Goal: Information Seeking & Learning: Find specific fact

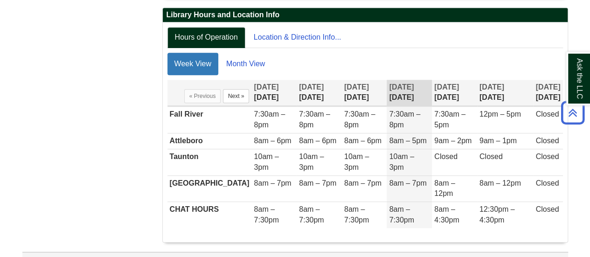
scroll to position [227, 0]
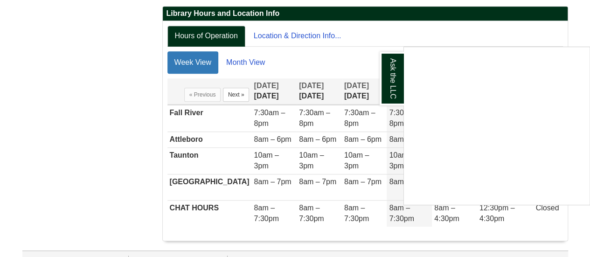
click at [432, 32] on div "Ask the LLC" at bounding box center [295, 128] width 590 height 257
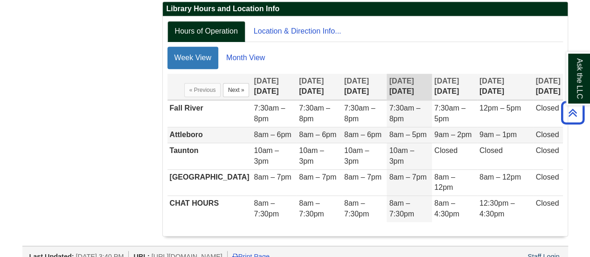
scroll to position [231, 0]
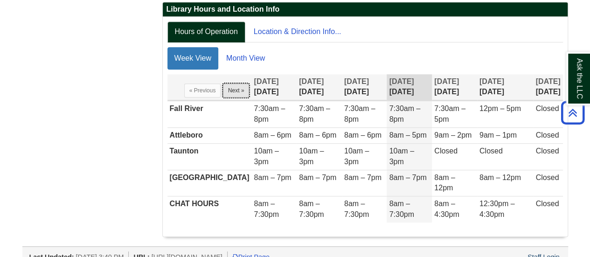
click at [223, 85] on button "Next »" at bounding box center [236, 90] width 27 height 14
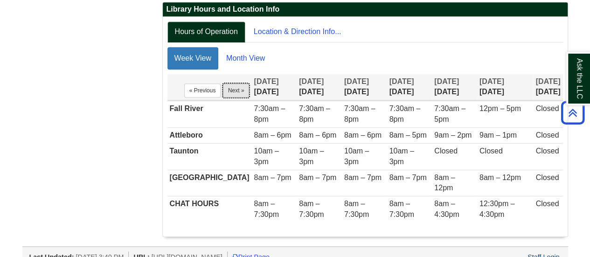
click at [223, 87] on button "Next »" at bounding box center [236, 90] width 27 height 14
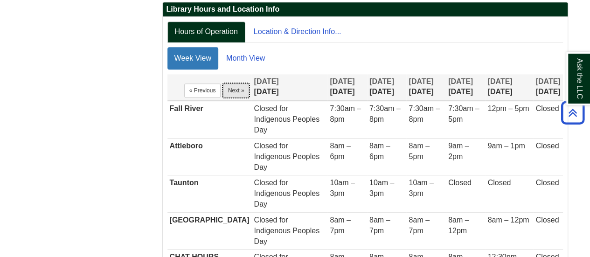
click at [224, 87] on button "Next »" at bounding box center [236, 90] width 27 height 14
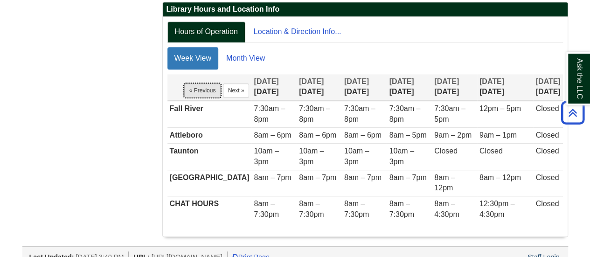
click at [189, 89] on button "« Previous" at bounding box center [202, 90] width 37 height 14
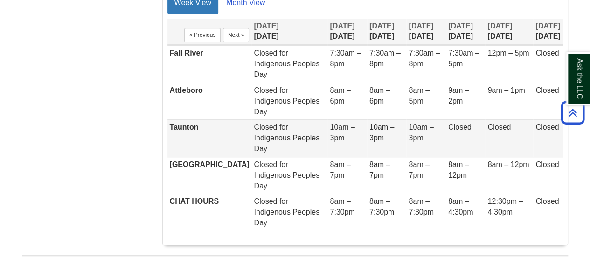
scroll to position [282, 0]
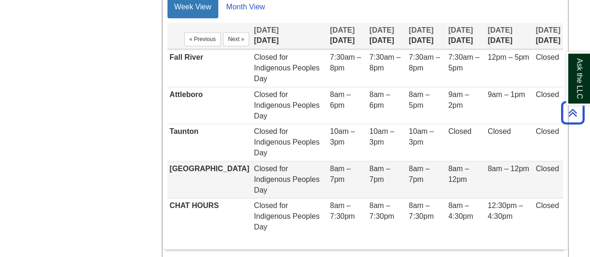
click at [191, 170] on td "[GEOGRAPHIC_DATA]" at bounding box center [209, 179] width 84 height 37
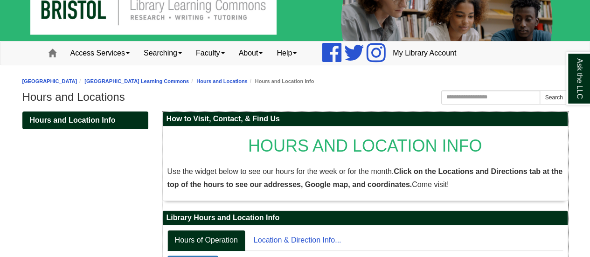
scroll to position [23, 0]
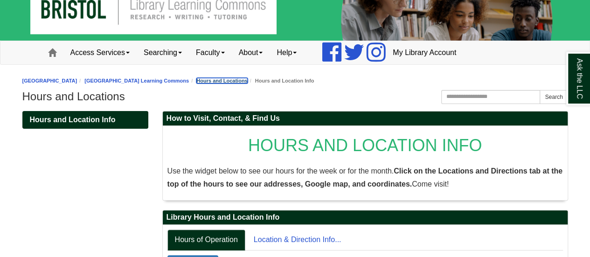
click at [247, 81] on link "Hours and Locations" at bounding box center [221, 81] width 51 height 6
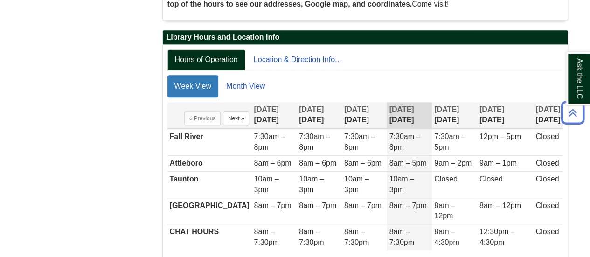
scroll to position [231, 0]
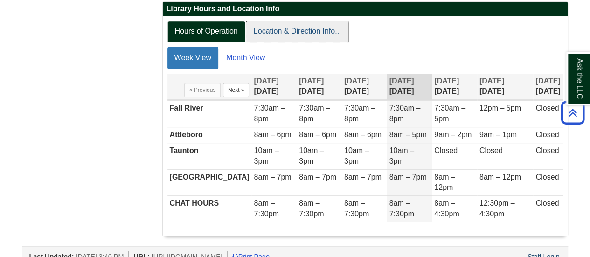
click at [314, 32] on link "Location & Direction Info..." at bounding box center [297, 31] width 103 height 21
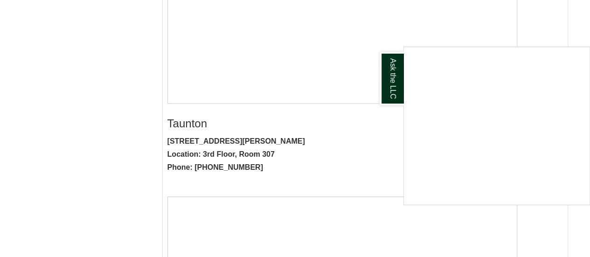
scroll to position [631, 0]
click at [579, 19] on div "Ask the LLC" at bounding box center [295, 128] width 590 height 257
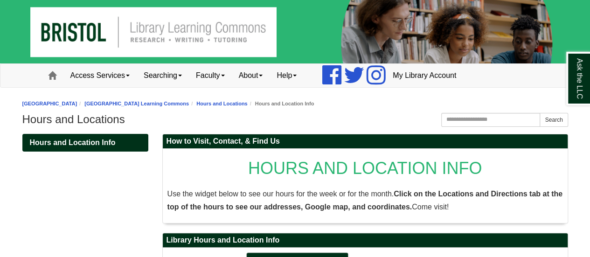
scroll to position [120, 0]
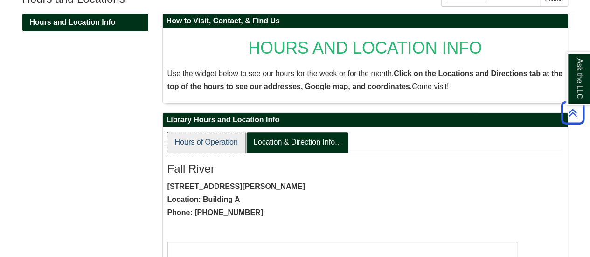
click at [184, 152] on link "Hours of Operation" at bounding box center [206, 142] width 78 height 21
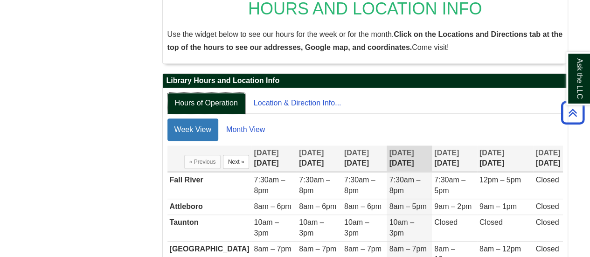
scroll to position [0, 0]
